Goal: Task Accomplishment & Management: Use online tool/utility

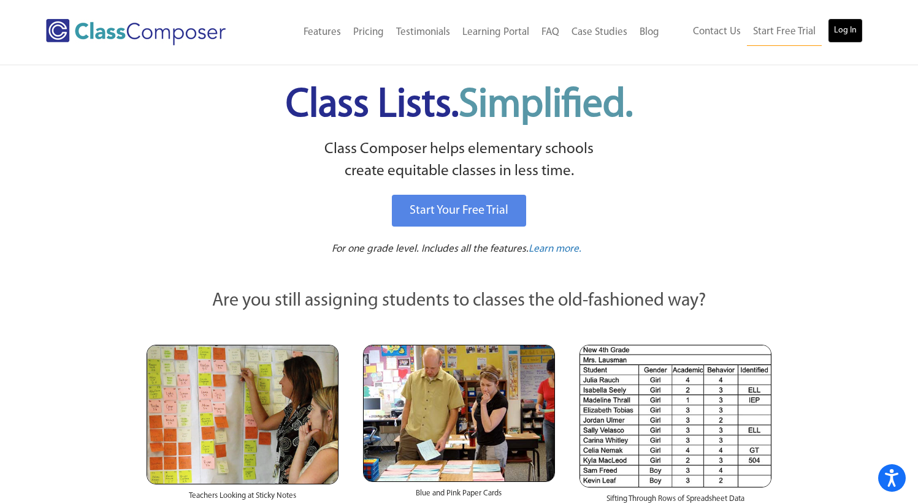
click at [845, 34] on link "Log In" at bounding box center [845, 30] width 35 height 25
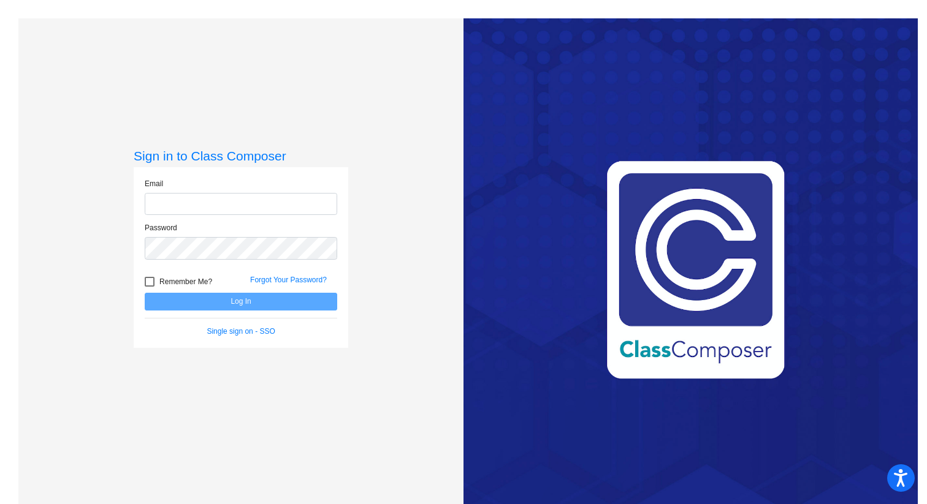
type input "[EMAIL_ADDRESS][PERSON_NAME][DOMAIN_NAME]"
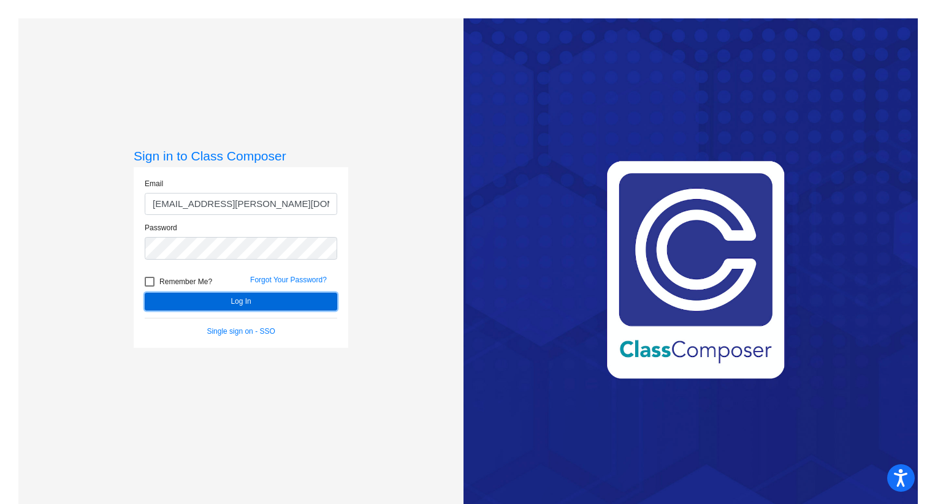
click at [267, 302] on button "Log In" at bounding box center [241, 302] width 192 height 18
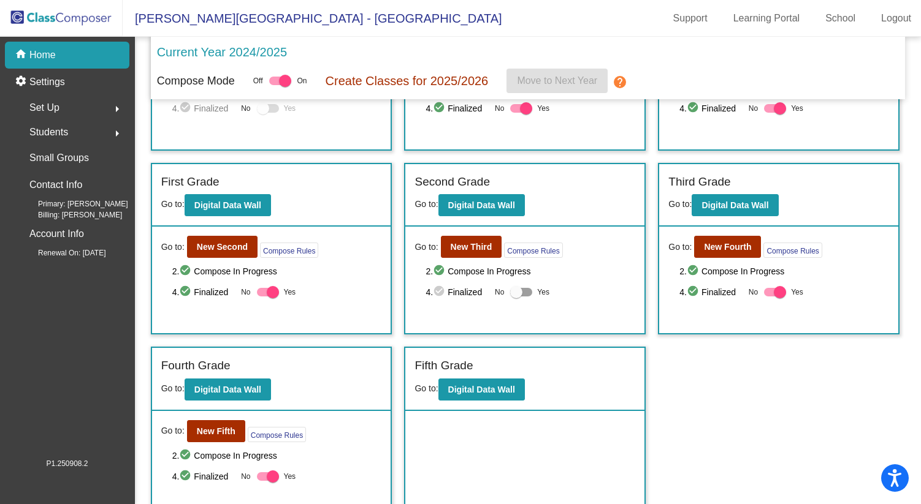
scroll to position [143, 0]
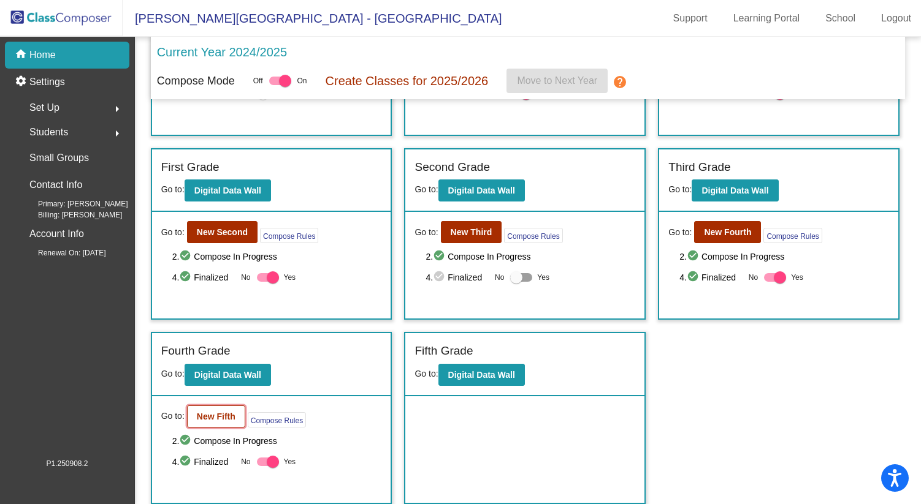
click at [221, 418] on b "New Fifth" at bounding box center [216, 417] width 39 height 10
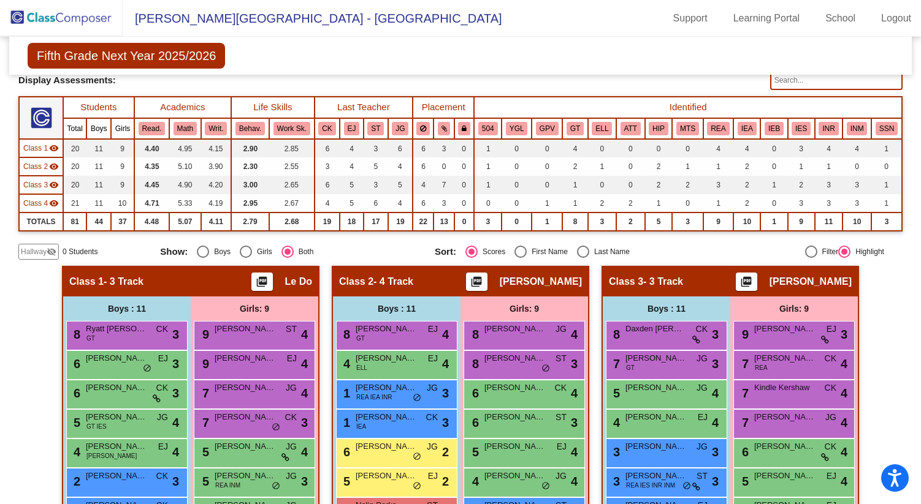
scroll to position [105, 0]
